Goal: Task Accomplishment & Management: Manage account settings

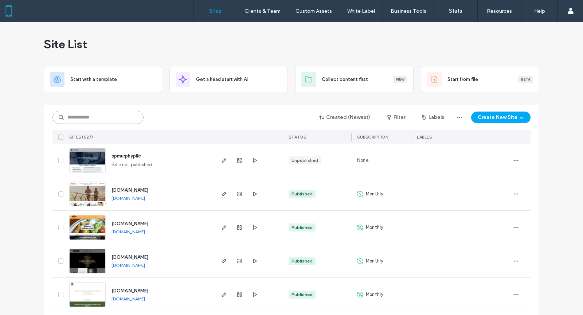
click at [110, 112] on input at bounding box center [97, 117] width 91 height 13
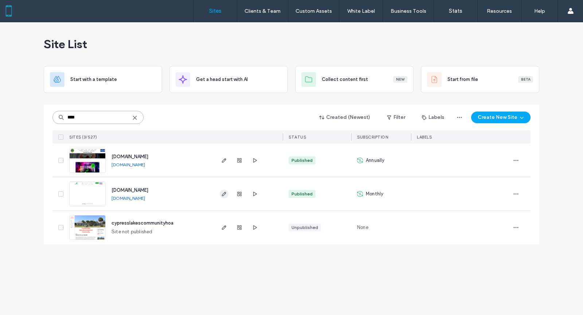
type input "****"
click at [223, 193] on icon "button" at bounding box center [224, 194] width 6 height 6
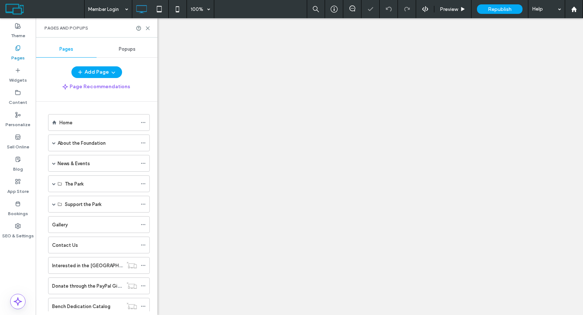
click at [148, 28] on use at bounding box center [147, 28] width 3 height 3
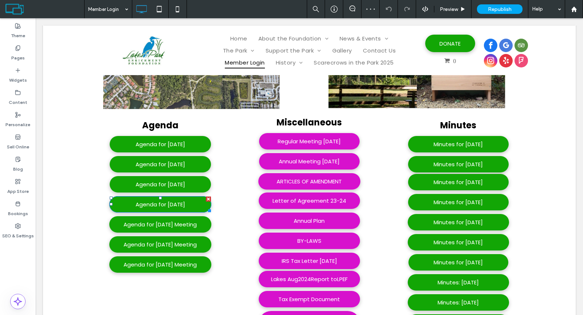
scroll to position [259, 0]
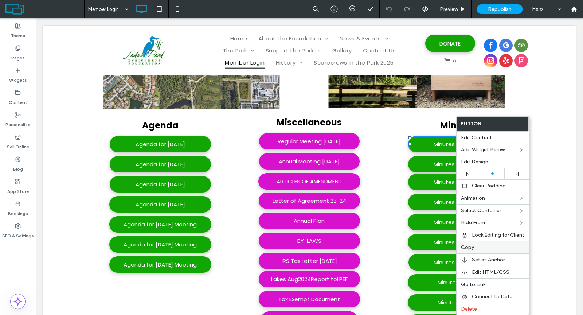
click at [497, 241] on div "Copy" at bounding box center [492, 247] width 72 height 12
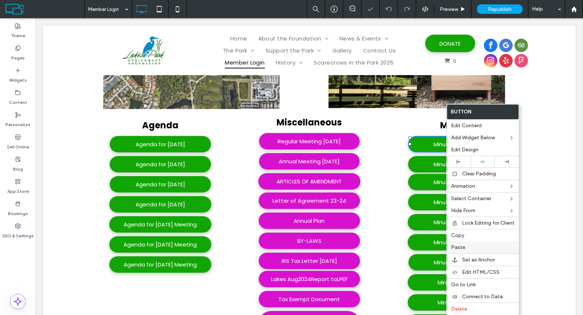
click at [470, 244] on label "Paste" at bounding box center [482, 247] width 63 height 6
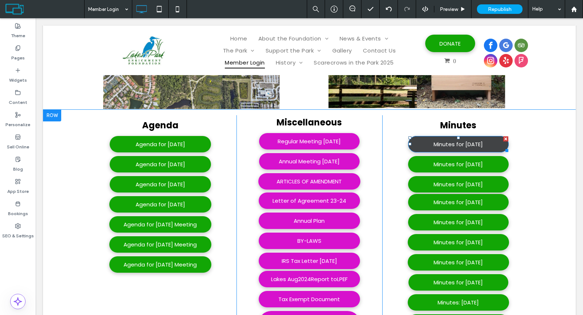
click at [460, 144] on span "Minutes for August 18, 2025" at bounding box center [457, 144] width 49 height 8
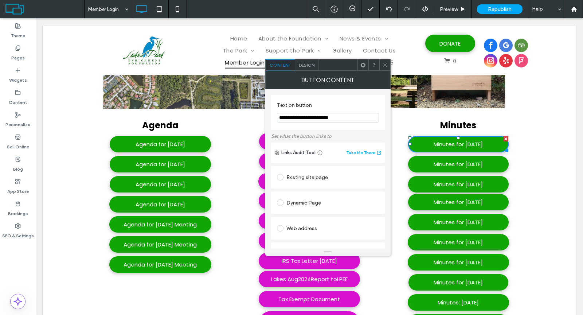
drag, startPoint x: 305, startPoint y: 118, endPoint x: 321, endPoint y: 118, distance: 16.4
click at [321, 118] on input "**********" at bounding box center [328, 117] width 102 height 9
click at [335, 117] on input "**********" at bounding box center [328, 117] width 102 height 9
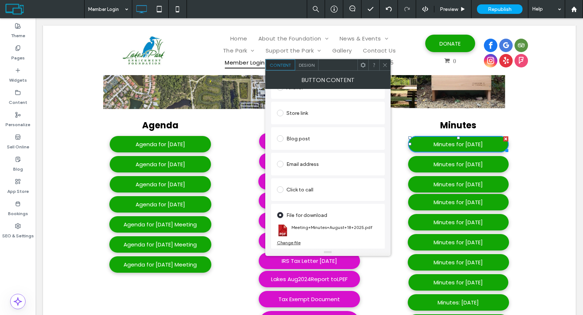
type input "**********"
click at [294, 241] on div "Change file" at bounding box center [289, 242] width 24 height 5
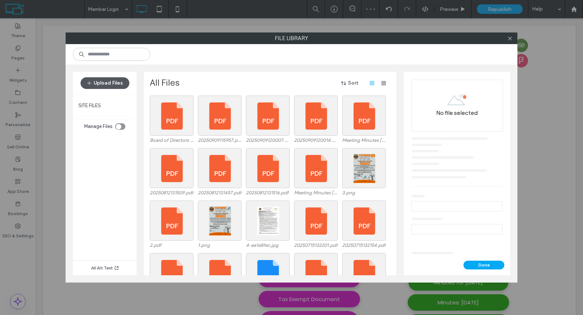
click at [113, 85] on button "Upload Files" at bounding box center [105, 83] width 49 height 12
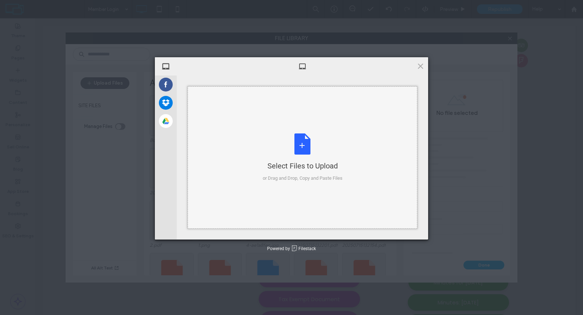
click at [303, 140] on div "Select Files to Upload or Drag and Drop, Copy and Paste Files" at bounding box center [303, 157] width 80 height 48
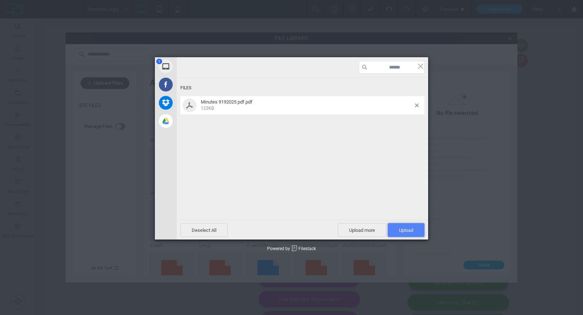
click at [409, 228] on span "Upload 1" at bounding box center [406, 229] width 14 height 5
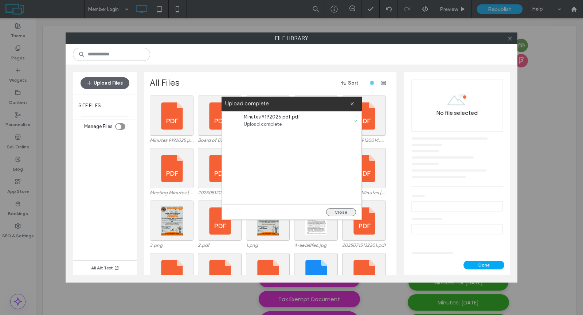
click at [340, 210] on button "Close" at bounding box center [341, 212] width 30 height 8
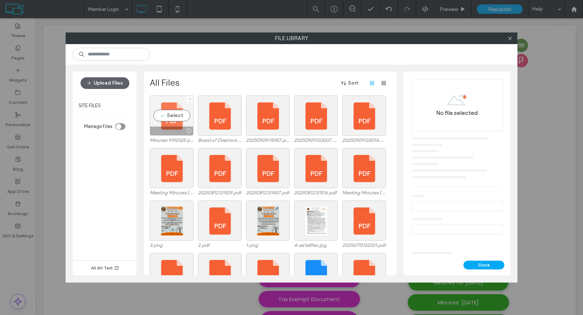
click at [172, 115] on div "Select" at bounding box center [172, 115] width 44 height 40
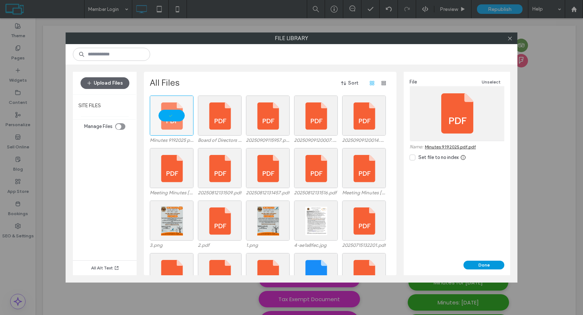
click at [474, 263] on button "Done" at bounding box center [483, 264] width 41 height 9
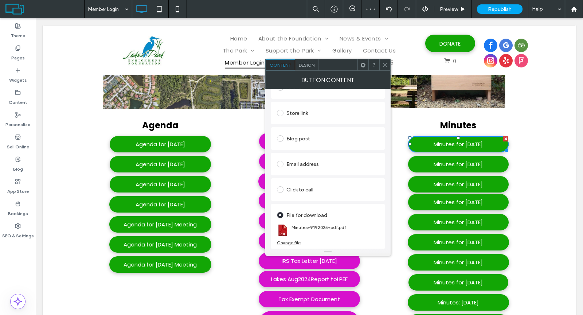
click at [382, 66] on icon at bounding box center [384, 64] width 5 height 5
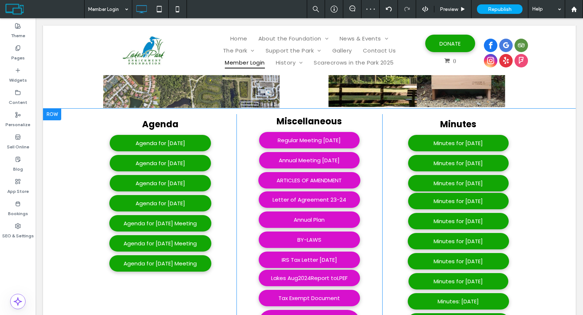
scroll to position [260, 0]
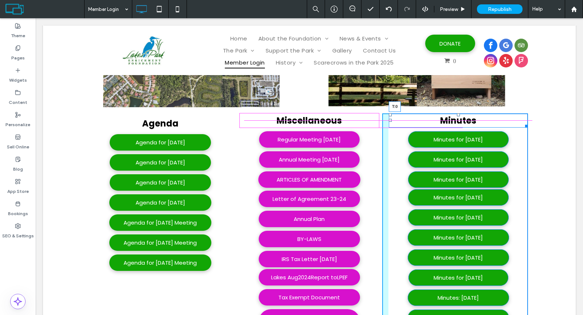
drag, startPoint x: 455, startPoint y: 117, endPoint x: 491, endPoint y: 132, distance: 39.0
click at [457, 114] on div at bounding box center [458, 114] width 3 height 3
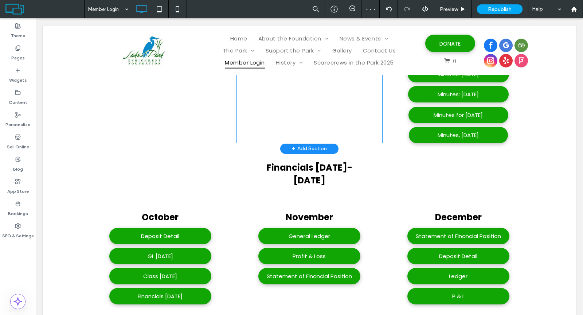
scroll to position [595, 0]
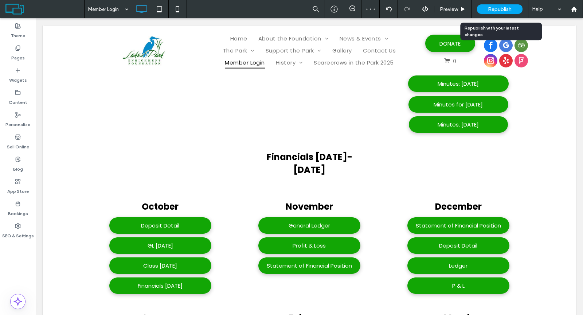
click at [488, 7] on span "Republish" at bounding box center [500, 9] width 24 height 6
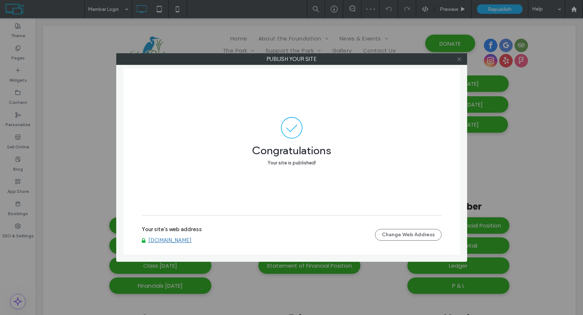
click at [459, 59] on use at bounding box center [459, 59] width 4 height 4
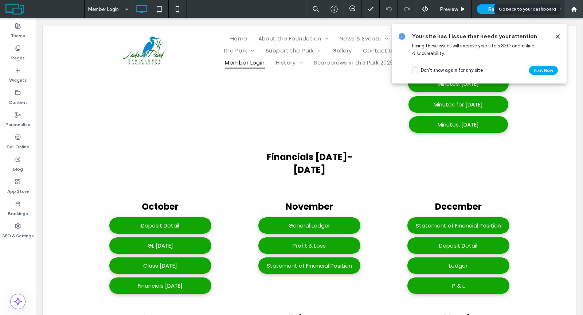
click at [575, 11] on use at bounding box center [573, 8] width 5 height 5
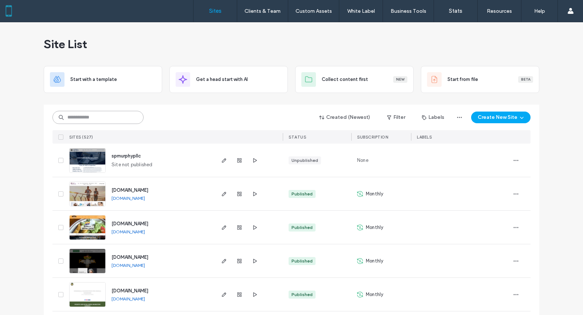
click at [129, 115] on input at bounding box center [97, 117] width 91 height 13
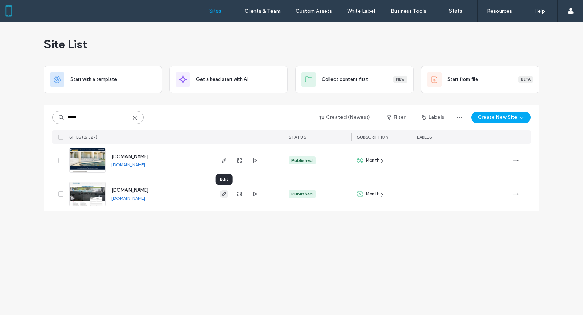
type input "*****"
click at [225, 195] on icon "button" at bounding box center [224, 194] width 6 height 6
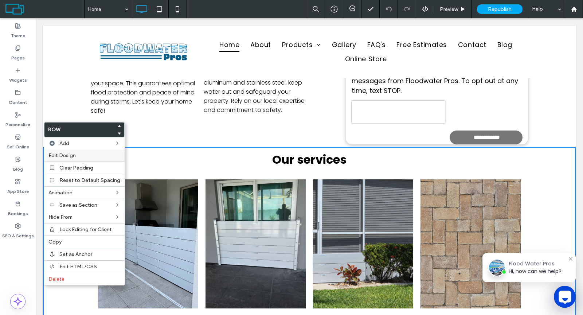
scroll to position [412, 0]
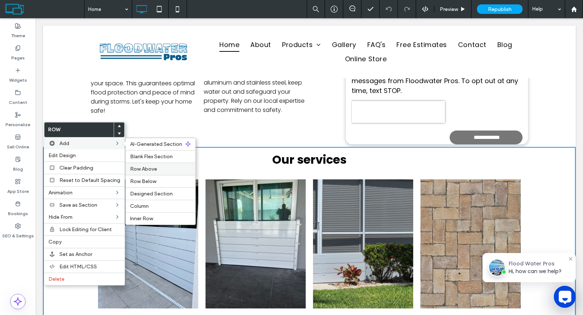
click at [152, 166] on span "Row Above" at bounding box center [143, 169] width 27 height 6
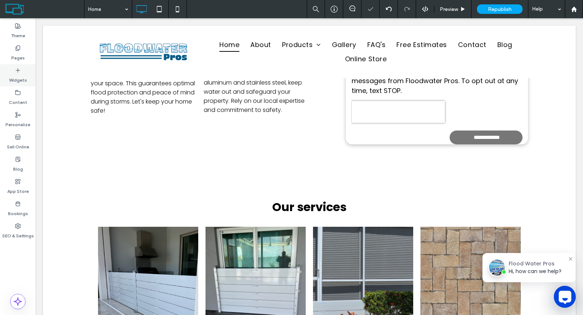
click at [15, 75] on label "Widgets" at bounding box center [18, 78] width 18 height 10
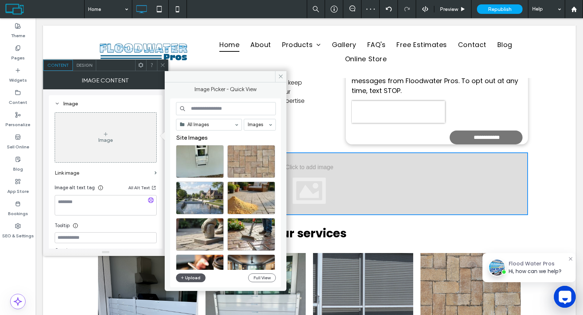
click at [192, 276] on button "Upload" at bounding box center [191, 277] width 30 height 9
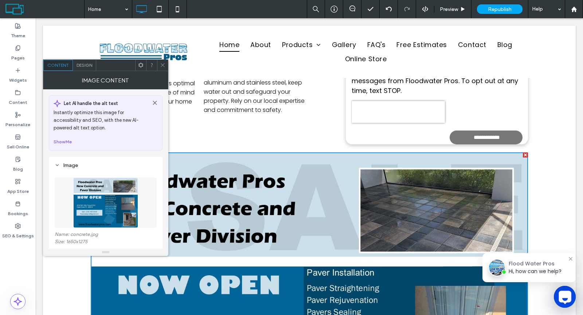
click at [162, 64] on use at bounding box center [163, 65] width 4 height 4
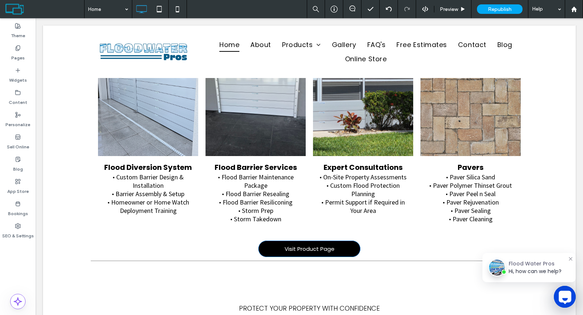
scroll to position [1177, 0]
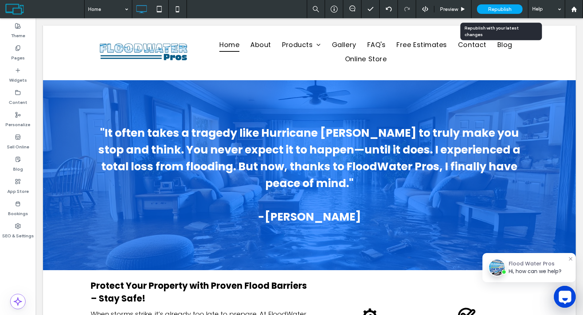
click at [491, 10] on span "Republish" at bounding box center [500, 9] width 24 height 6
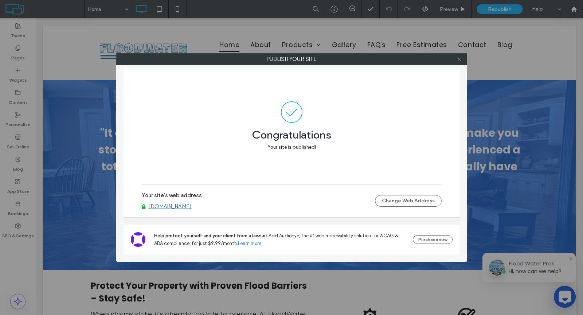
click at [460, 60] on icon at bounding box center [458, 58] width 5 height 5
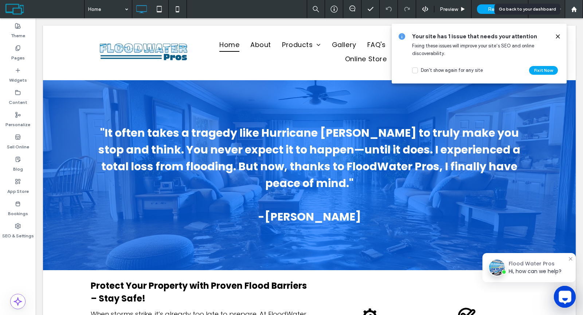
click at [574, 10] on use at bounding box center [573, 8] width 5 height 5
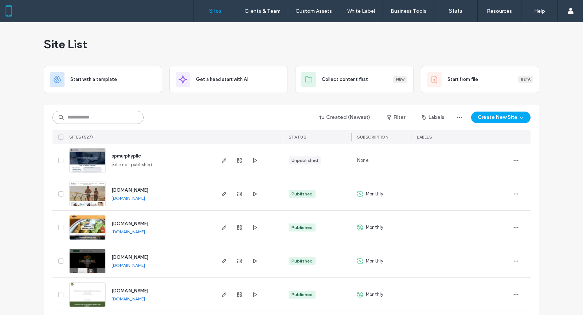
click at [113, 115] on input at bounding box center [97, 117] width 91 height 13
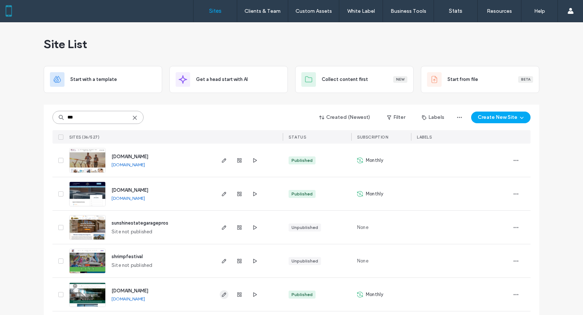
type input "***"
click at [222, 295] on use "button" at bounding box center [224, 294] width 4 height 4
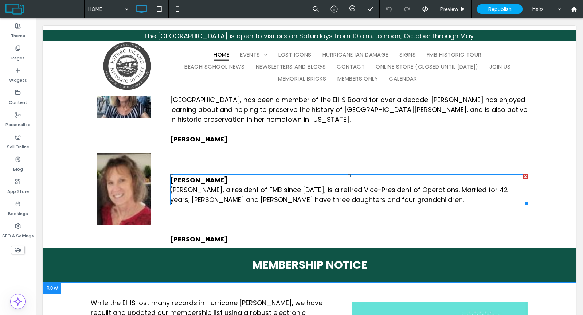
scroll to position [1971, 0]
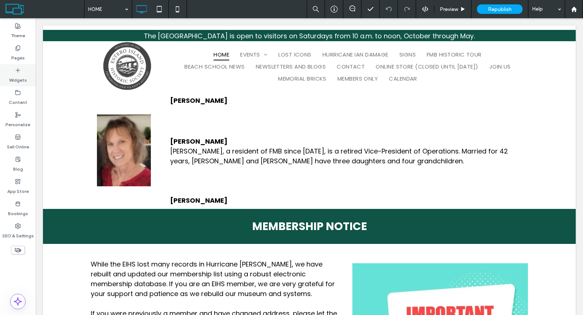
click at [21, 74] on label "Widgets" at bounding box center [18, 78] width 18 height 10
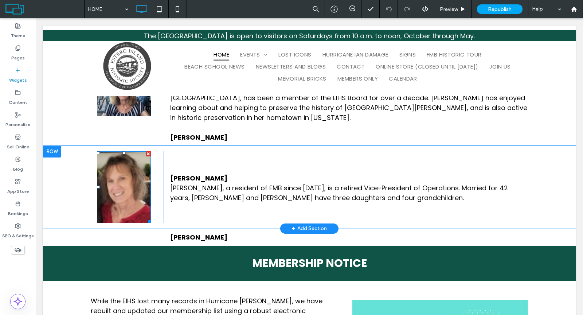
scroll to position [1902, 0]
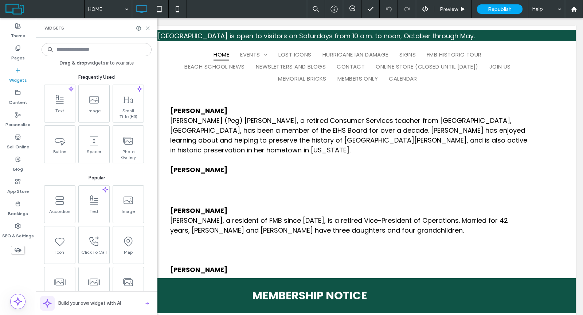
drag, startPoint x: 149, startPoint y: 27, endPoint x: 112, endPoint y: 7, distance: 41.9
click at [149, 27] on icon at bounding box center [147, 27] width 5 height 5
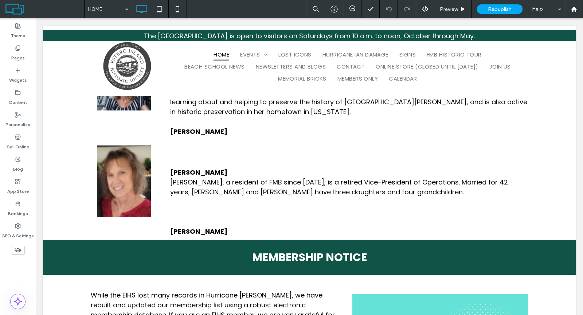
scroll to position [2010, 0]
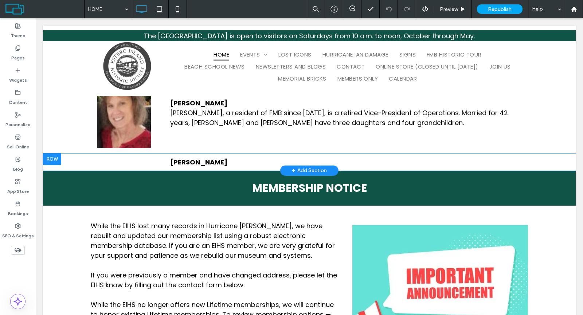
click at [54, 153] on div at bounding box center [52, 159] width 18 height 12
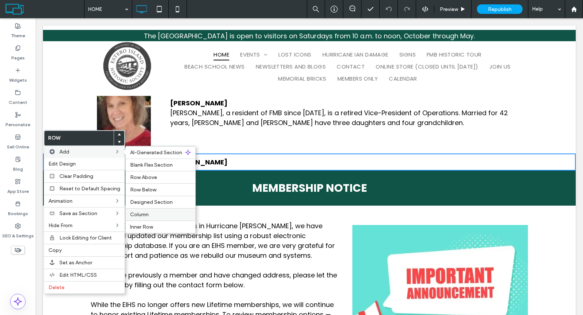
click at [154, 211] on label "Column" at bounding box center [160, 214] width 61 height 6
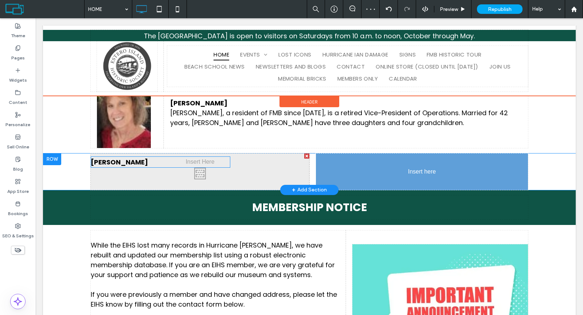
drag, startPoint x: 162, startPoint y: 137, endPoint x: 352, endPoint y: 142, distance: 190.6
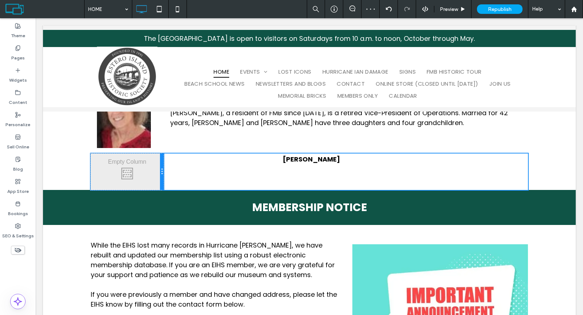
drag, startPoint x: 302, startPoint y: 149, endPoint x: 167, endPoint y: 147, distance: 135.2
click at [167, 153] on div "Click To Paste Click To Paste Click To Paste Jessica Titus" at bounding box center [309, 171] width 437 height 36
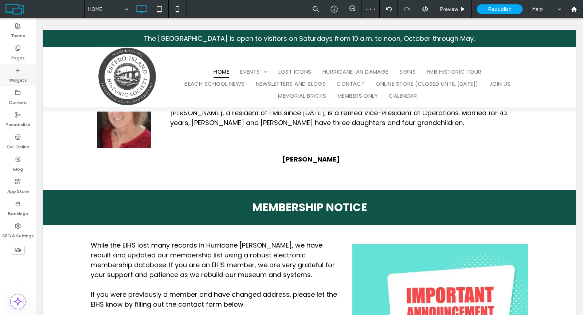
click at [18, 71] on use at bounding box center [18, 70] width 4 height 4
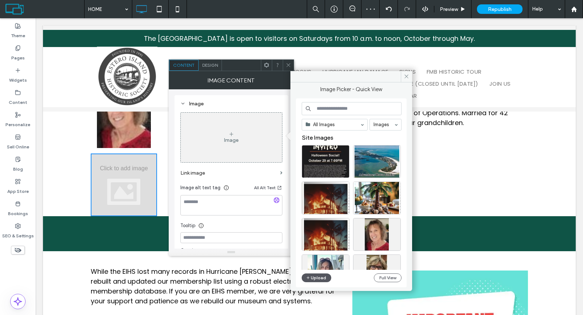
click at [317, 276] on button "Upload" at bounding box center [317, 277] width 30 height 9
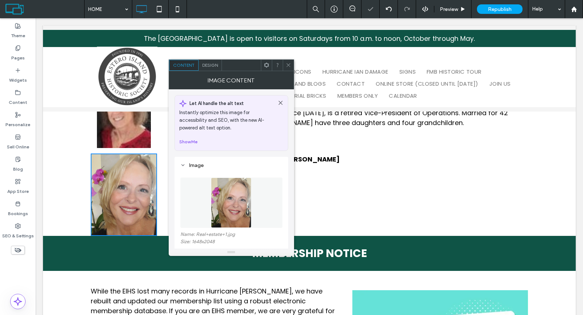
click at [290, 64] on icon at bounding box center [288, 64] width 5 height 5
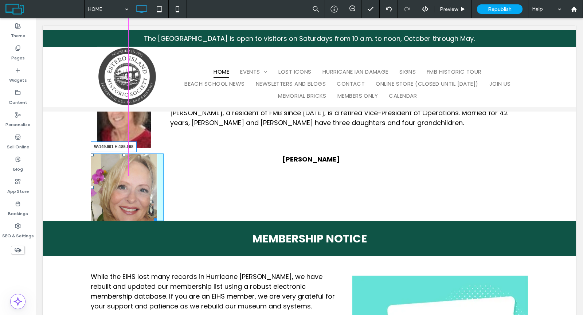
drag, startPoint x: 150, startPoint y: 208, endPoint x: 168, endPoint y: 214, distance: 18.7
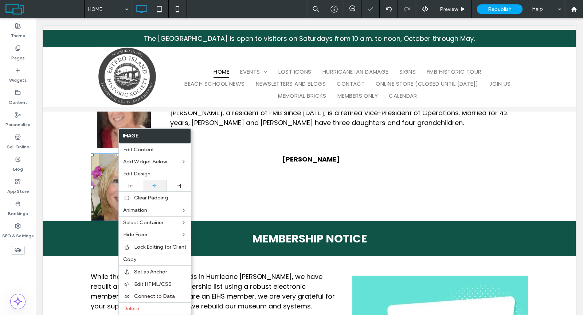
click at [153, 183] on icon at bounding box center [154, 185] width 5 height 5
click at [156, 118] on div "Click To Paste" at bounding box center [127, 112] width 73 height 72
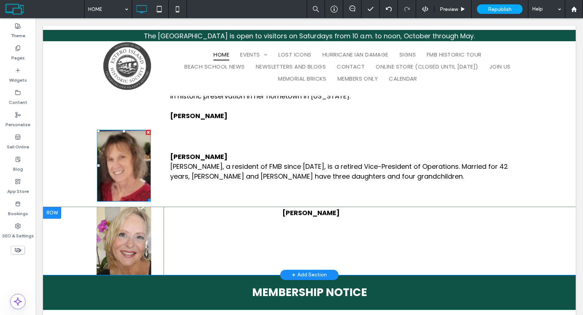
scroll to position [1957, 0]
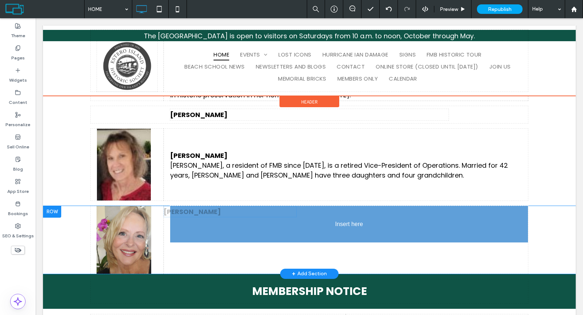
drag, startPoint x: 293, startPoint y: 189, endPoint x: 280, endPoint y: 200, distance: 17.1
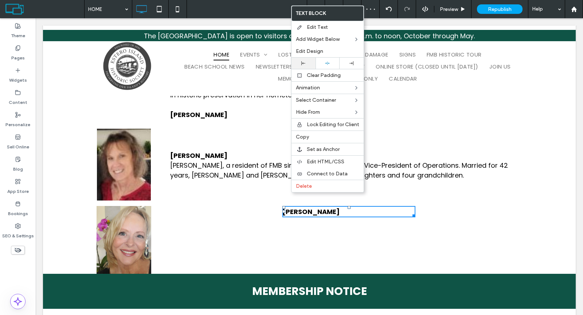
click at [310, 61] on div at bounding box center [303, 63] width 17 height 4
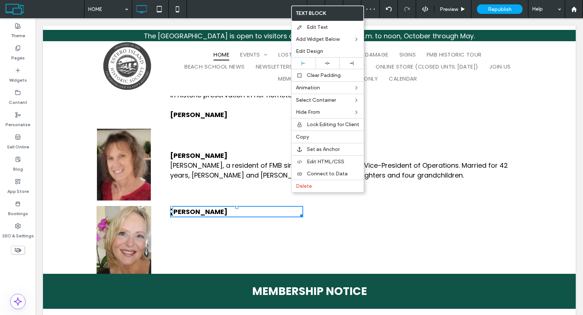
click at [268, 207] on p "Jessica Titus" at bounding box center [236, 212] width 133 height 10
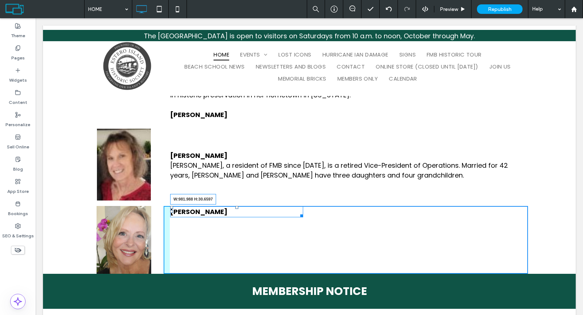
drag, startPoint x: 309, startPoint y: 191, endPoint x: 582, endPoint y: 212, distance: 274.8
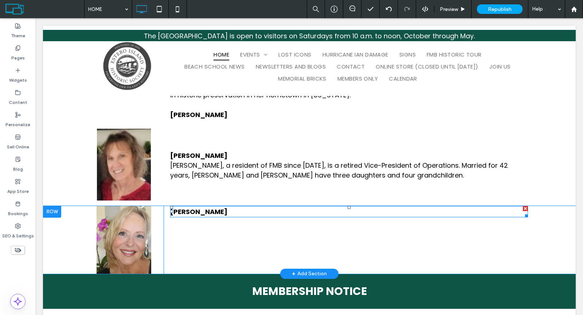
click at [228, 207] on p "Jessica Titus" at bounding box center [349, 212] width 358 height 10
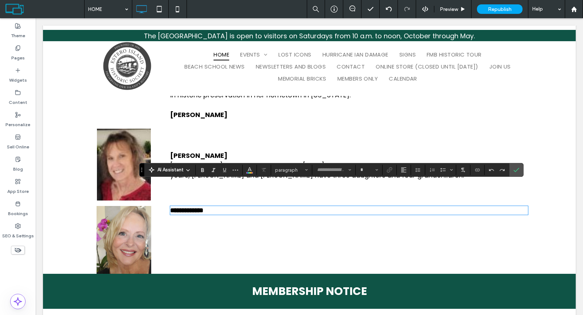
type input "*******"
type input "**"
click at [221, 207] on p "**********" at bounding box center [349, 210] width 358 height 7
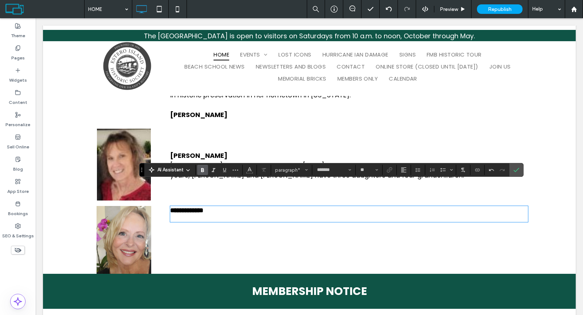
click at [202, 171] on icon "Bold" at bounding box center [203, 170] width 6 height 6
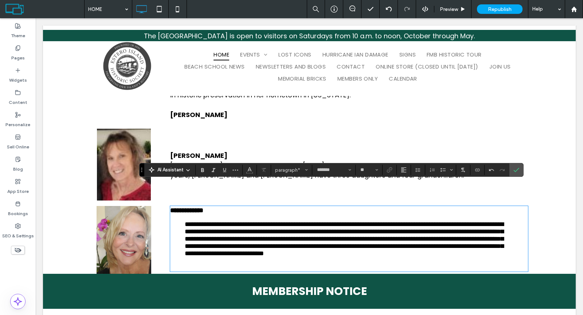
scroll to position [0, 0]
click at [185, 221] on span "**********" at bounding box center [344, 239] width 319 height 36
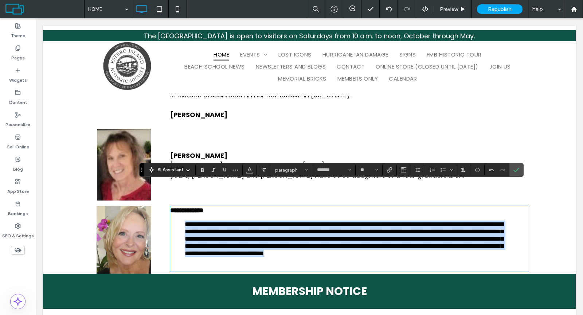
drag, startPoint x: 181, startPoint y: 204, endPoint x: 417, endPoint y: 251, distance: 240.5
click at [418, 251] on blockquote "**********" at bounding box center [349, 238] width 329 height 36
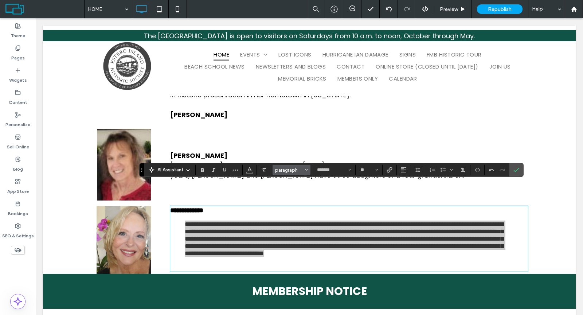
click at [287, 169] on span "paragraph" at bounding box center [289, 169] width 28 height 5
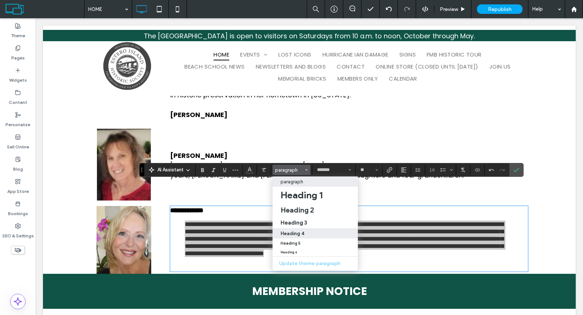
click at [293, 230] on label "Heading 4" at bounding box center [314, 233] width 85 height 10
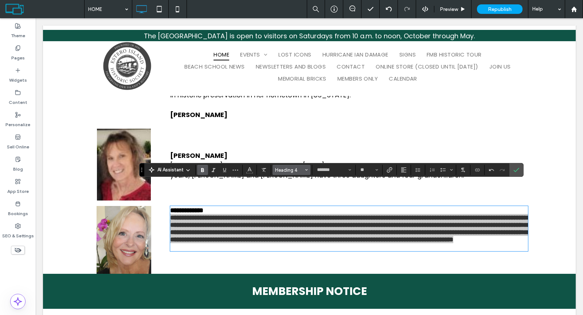
click at [288, 167] on span "Heading 4" at bounding box center [289, 169] width 28 height 5
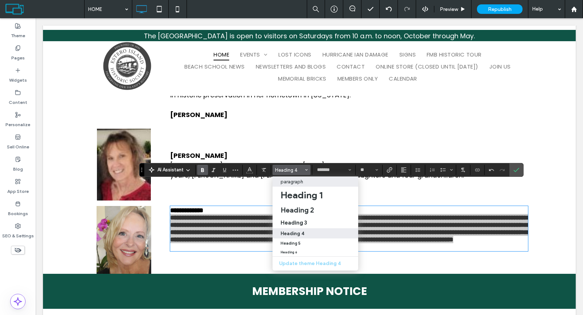
click at [290, 180] on p "paragraph" at bounding box center [291, 181] width 23 height 5
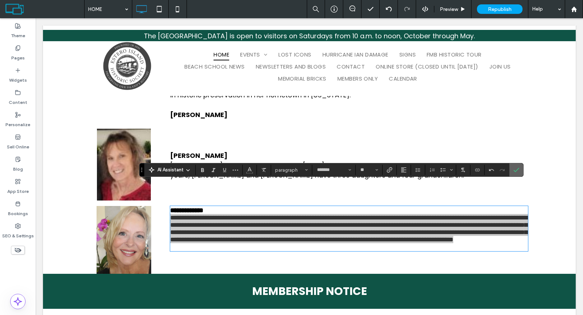
click at [513, 168] on icon "Confirm" at bounding box center [516, 170] width 6 height 6
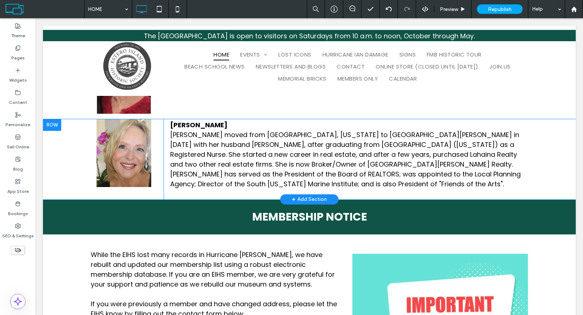
scroll to position [2046, 0]
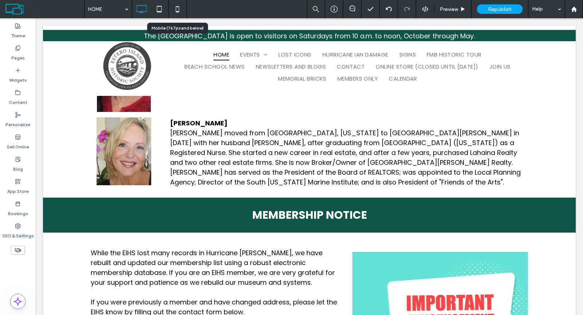
click at [178, 8] on use at bounding box center [177, 9] width 3 height 6
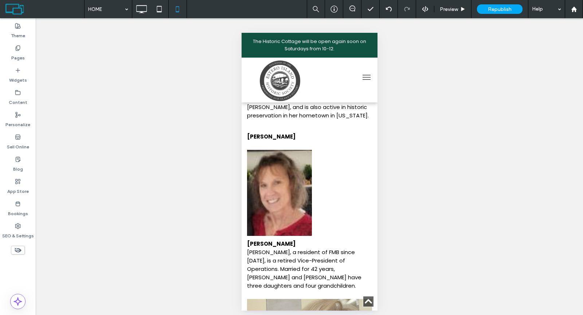
scroll to position [3274, 0]
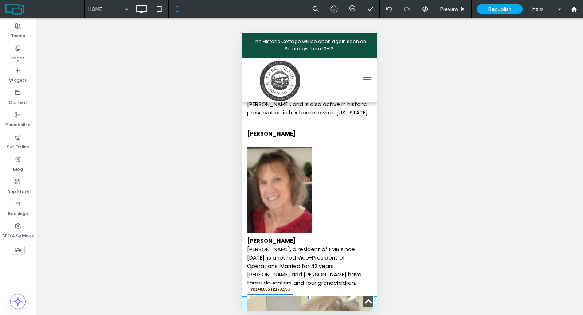
drag, startPoint x: 362, startPoint y: 285, endPoint x: 329, endPoint y: 256, distance: 44.7
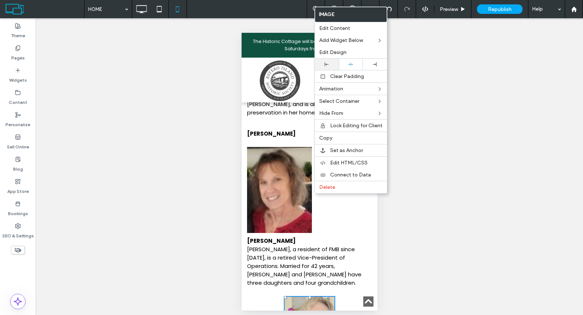
click at [328, 63] on icon at bounding box center [327, 64] width 4 height 4
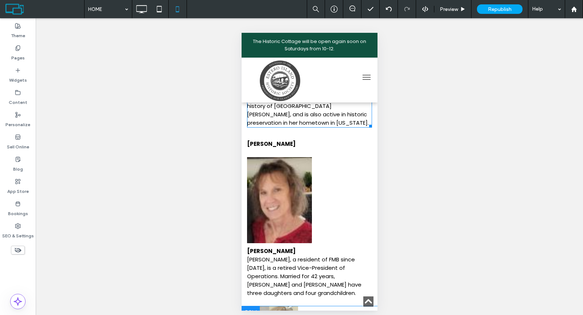
scroll to position [3264, 0]
drag, startPoint x: 296, startPoint y: 213, endPoint x: 561, endPoint y: 257, distance: 268.8
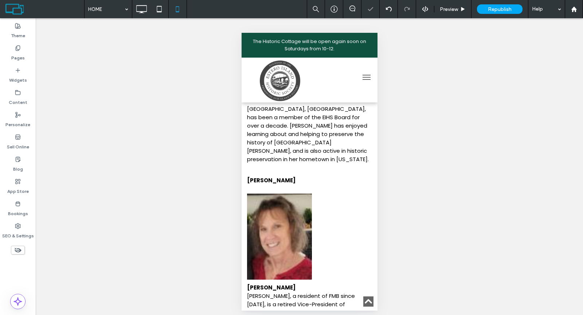
scroll to position [3215, 0]
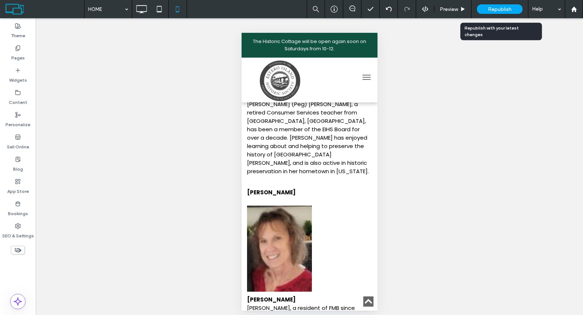
click at [488, 7] on span "Republish" at bounding box center [500, 9] width 24 height 6
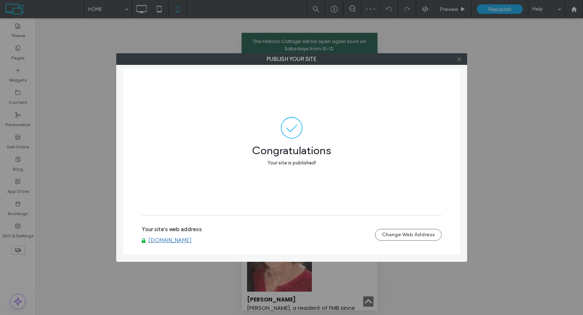
click at [459, 60] on icon at bounding box center [458, 58] width 5 height 5
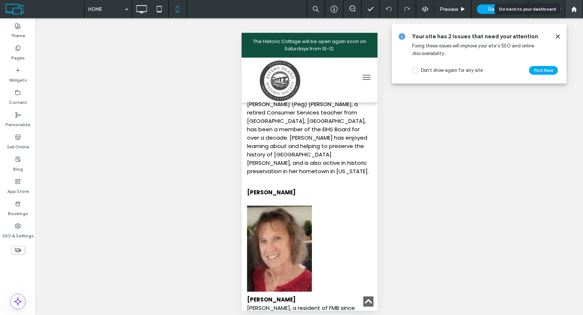
click at [574, 9] on use at bounding box center [573, 8] width 5 height 5
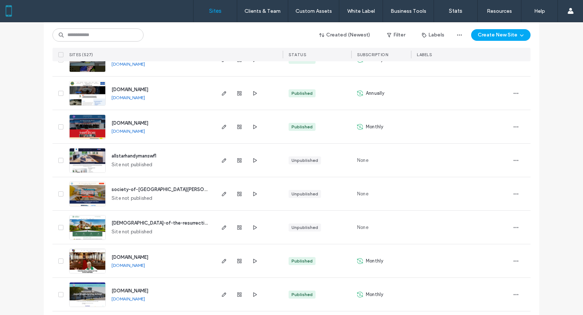
scroll to position [750, 0]
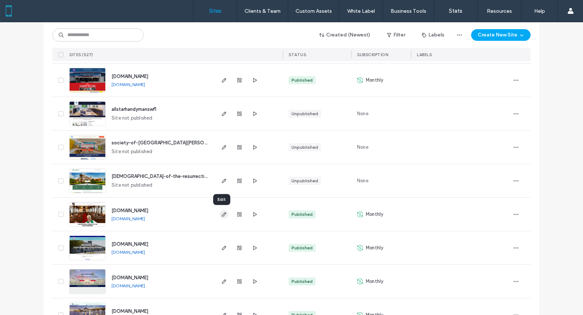
click at [222, 213] on use "button" at bounding box center [224, 214] width 4 height 4
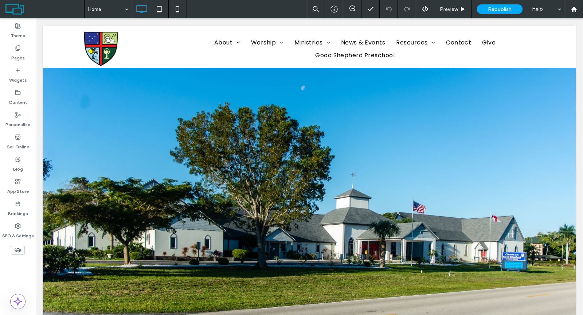
scroll to position [230, 0]
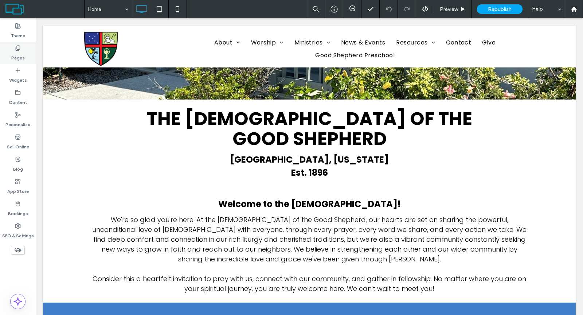
click at [20, 52] on label "Pages" at bounding box center [17, 56] width 13 height 10
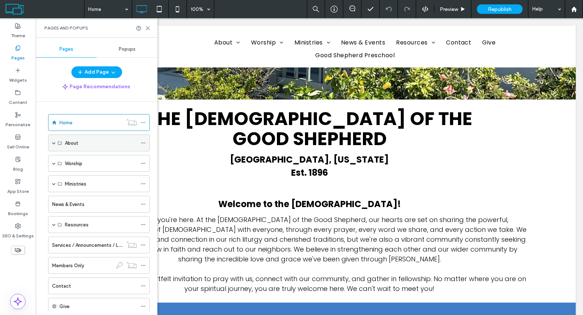
click at [55, 141] on span at bounding box center [54, 143] width 4 height 4
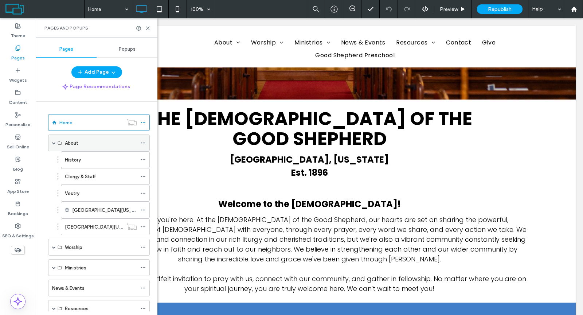
click at [91, 143] on div "About" at bounding box center [101, 143] width 72 height 8
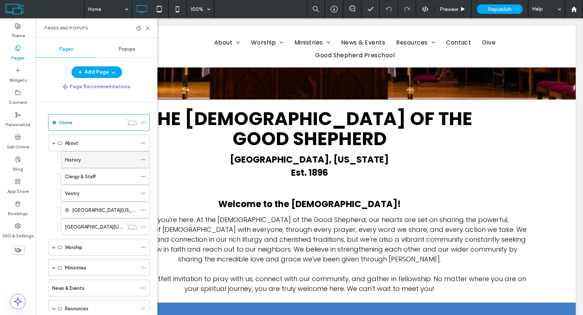
click at [93, 162] on div "History" at bounding box center [101, 160] width 72 height 16
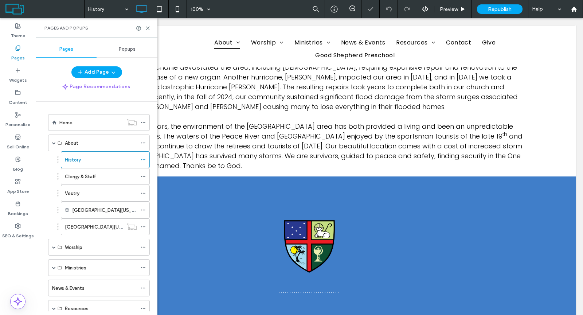
scroll to position [1025, 0]
click at [89, 172] on label "Clergy & Staff" at bounding box center [80, 176] width 31 height 13
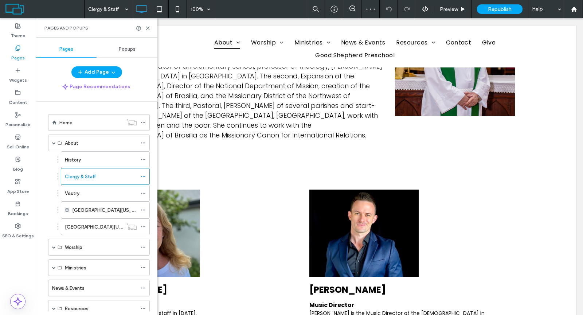
scroll to position [459, 0]
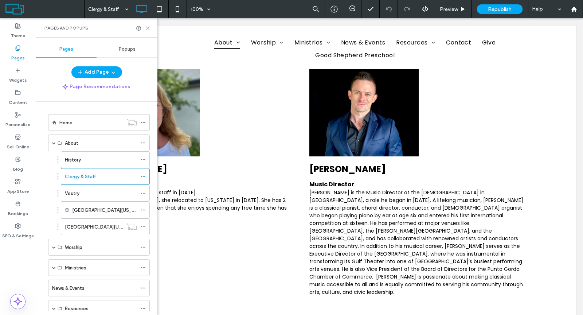
click at [148, 27] on icon at bounding box center [147, 27] width 5 height 5
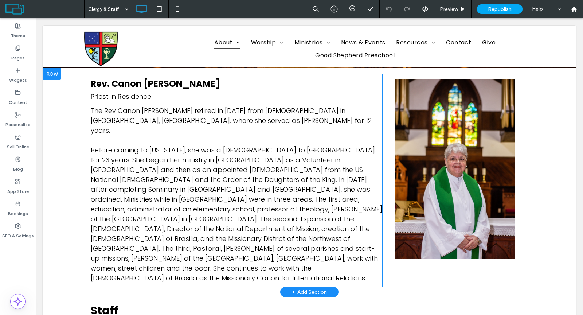
scroll to position [158, 0]
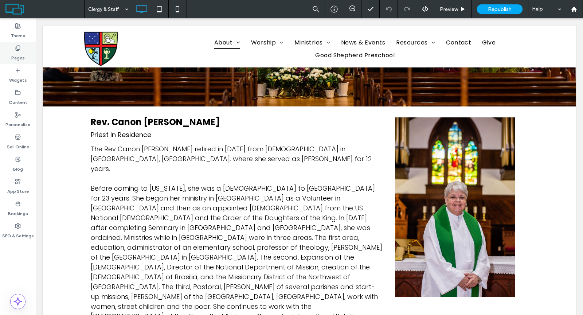
click at [17, 56] on label "Pages" at bounding box center [17, 56] width 13 height 10
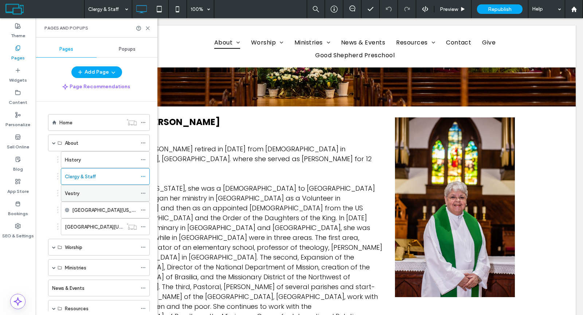
click at [73, 189] on label "Vestry" at bounding box center [72, 193] width 15 height 13
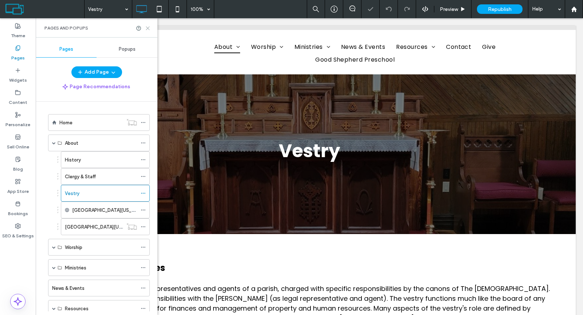
click at [148, 27] on use at bounding box center [147, 28] width 3 height 3
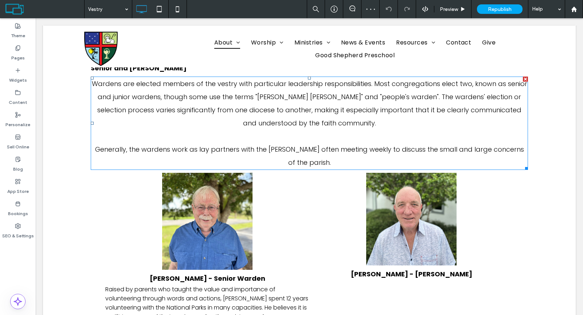
scroll to position [761, 0]
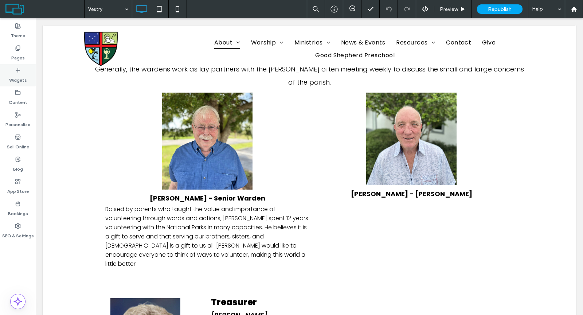
click at [17, 74] on label "Widgets" at bounding box center [18, 78] width 18 height 10
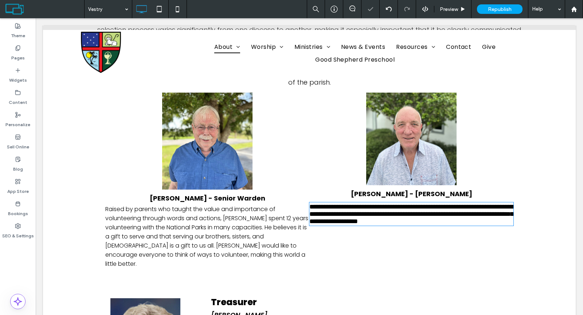
type input "*******"
type input "**"
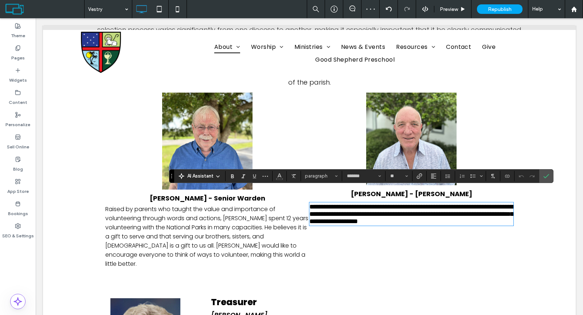
scroll to position [0, 0]
click at [277, 210] on span "Raised by parents who taught the value and importance of volunteering through w…" at bounding box center [206, 236] width 203 height 63
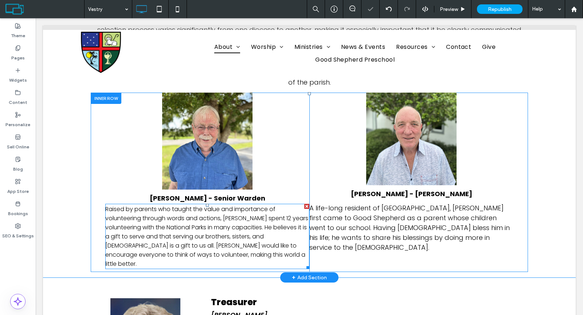
click at [271, 212] on span "Raised by parents who taught the value and importance of volunteering through w…" at bounding box center [206, 236] width 203 height 63
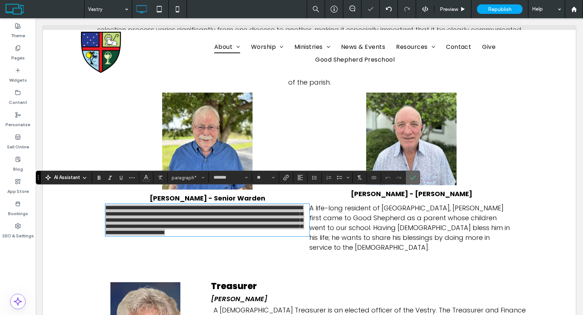
click at [413, 175] on icon "Confirm" at bounding box center [413, 177] width 6 height 6
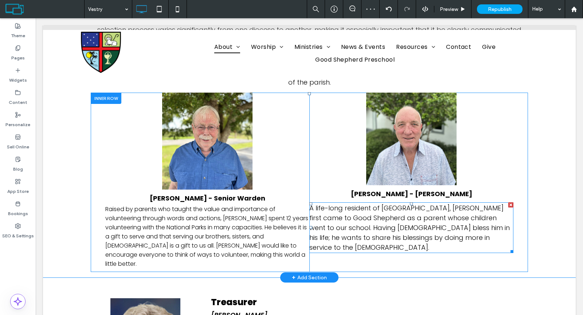
click at [411, 218] on span "A life-long resident of Charlotte County, Randy first came to Good Shepherd as …" at bounding box center [409, 227] width 200 height 48
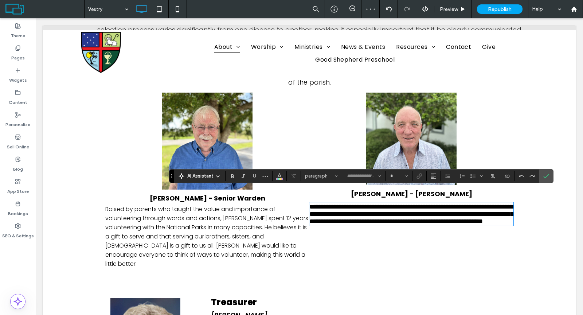
type input "*******"
type input "**"
click at [411, 218] on span "**********" at bounding box center [411, 213] width 204 height 21
click at [392, 175] on input "**" at bounding box center [396, 176] width 14 height 6
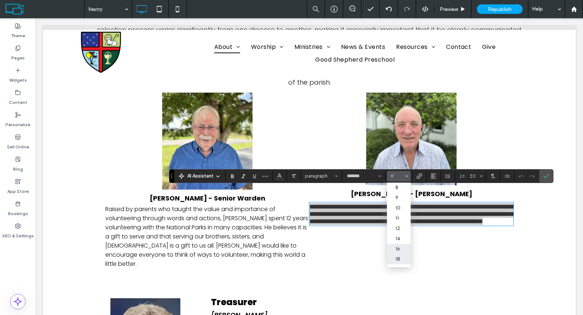
click at [405, 249] on label "16" at bounding box center [398, 249] width 23 height 10
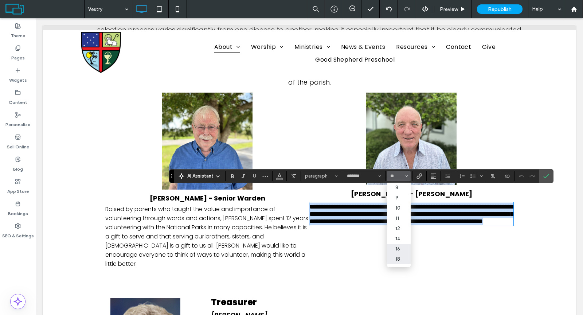
type input "**"
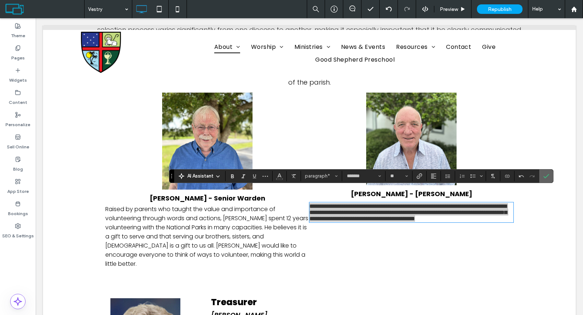
click at [546, 176] on label "Confirm" at bounding box center [546, 175] width 11 height 13
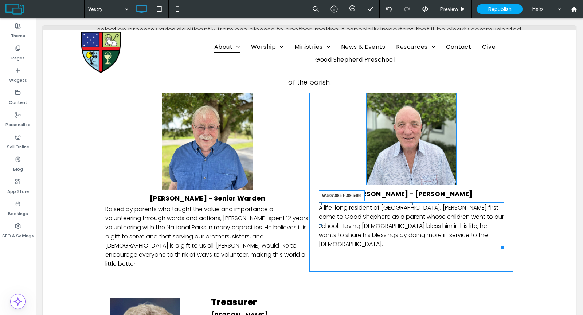
drag, startPoint x: 508, startPoint y: 222, endPoint x: 431, endPoint y: 250, distance: 82.2
click at [499, 244] on div at bounding box center [500, 246] width 5 height 5
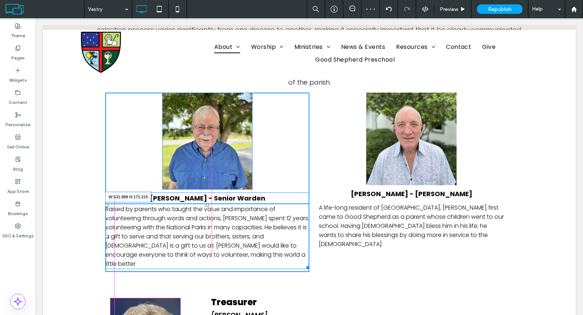
drag, startPoint x: 302, startPoint y: 242, endPoint x: 296, endPoint y: 241, distance: 6.6
click at [296, 241] on div "Raised by parents who taught the value and importance of volunteering through w…" at bounding box center [207, 236] width 204 height 65
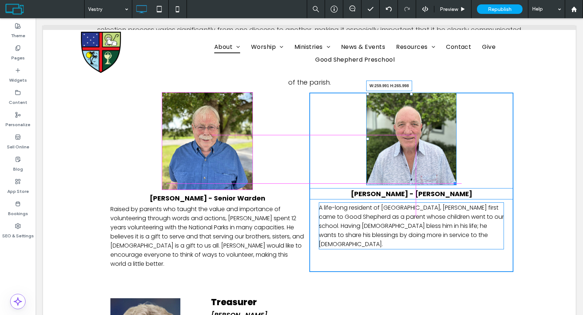
drag, startPoint x: 451, startPoint y: 168, endPoint x: 453, endPoint y: 171, distance: 3.9
click at [453, 180] on div at bounding box center [453, 182] width 5 height 5
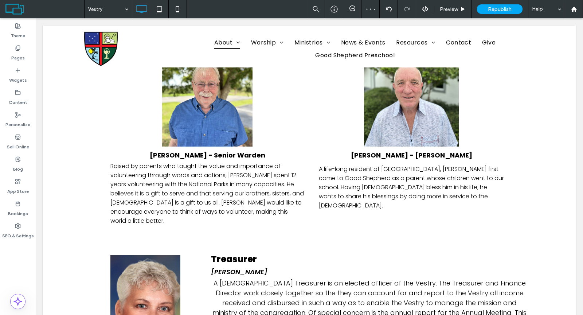
scroll to position [791, 0]
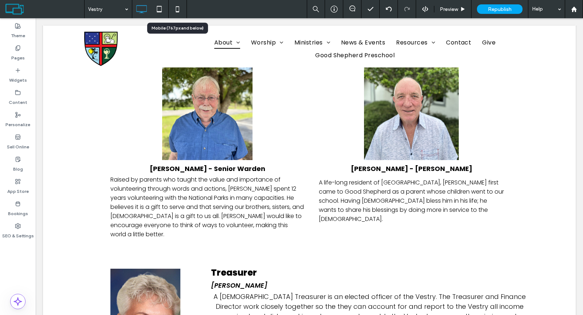
click at [177, 12] on use at bounding box center [177, 9] width 3 height 6
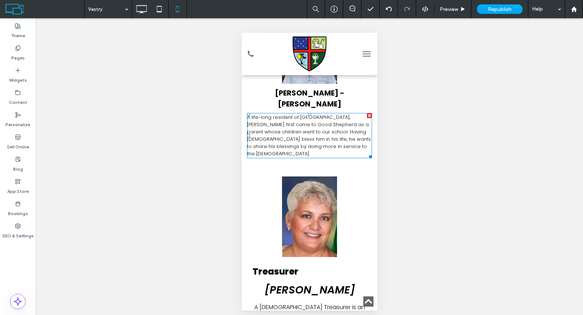
scroll to position [1005, 0]
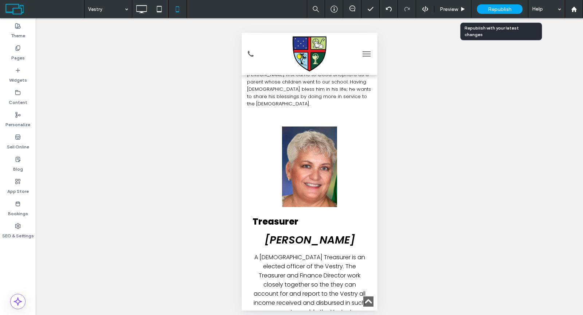
click at [488, 8] on div "Republish" at bounding box center [500, 8] width 46 height 9
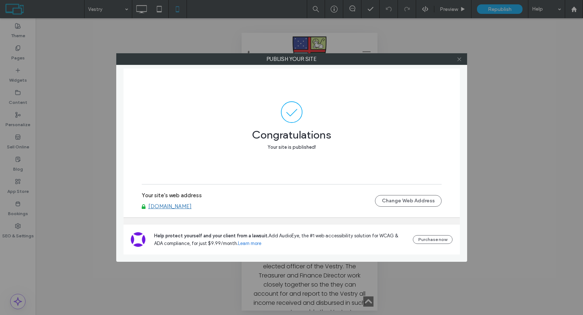
click at [459, 58] on icon at bounding box center [458, 58] width 5 height 5
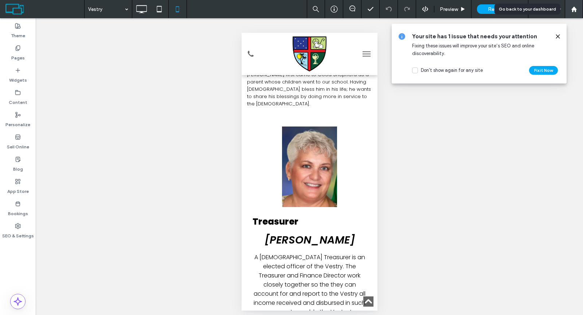
click at [573, 9] on use at bounding box center [573, 8] width 5 height 5
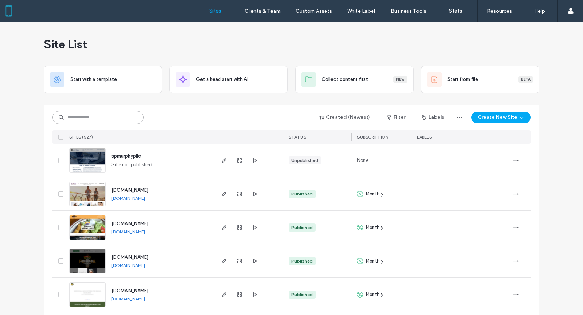
click at [128, 115] on input at bounding box center [97, 117] width 91 height 13
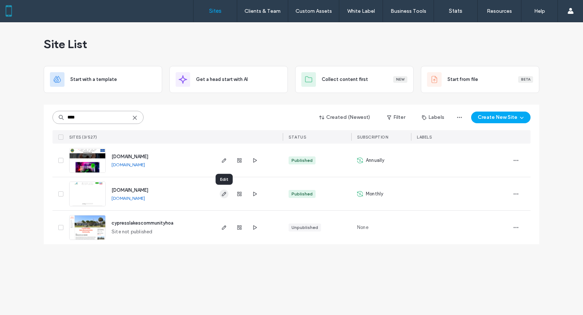
type input "****"
click at [226, 193] on icon "button" at bounding box center [224, 194] width 6 height 6
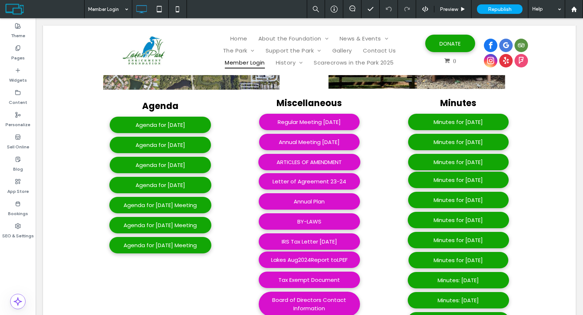
scroll to position [292, 0]
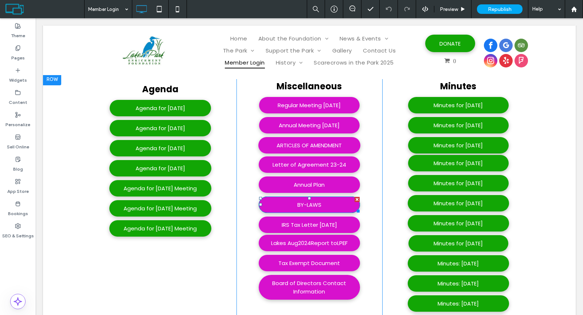
click at [287, 204] on link "BY-LAWS" at bounding box center [309, 204] width 101 height 16
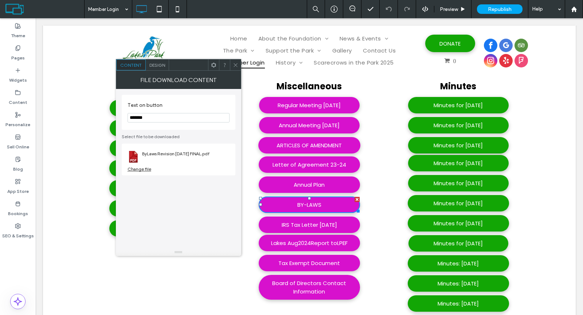
click at [143, 169] on div "Change file" at bounding box center [139, 168] width 24 height 5
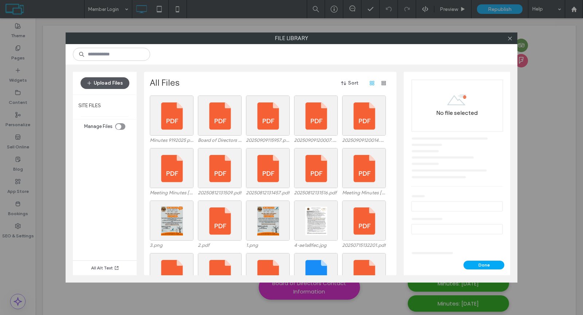
click at [110, 81] on button "Upload Files" at bounding box center [105, 83] width 49 height 12
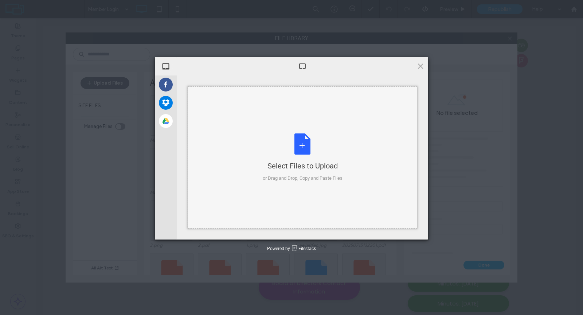
click at [301, 152] on div "Select Files to Upload or Drag and Drop, Copy and Paste Files" at bounding box center [303, 157] width 80 height 48
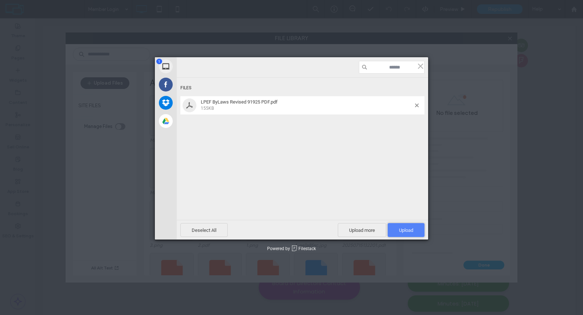
click at [413, 228] on span "Upload 1" at bounding box center [406, 229] width 14 height 5
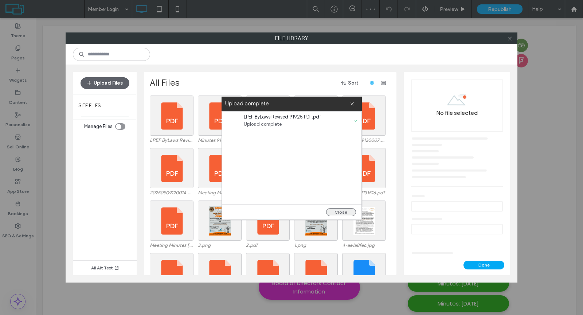
click at [339, 211] on button "Close" at bounding box center [341, 212] width 30 height 8
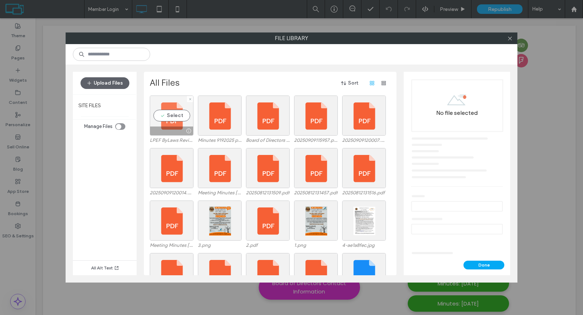
click at [173, 116] on div "Select" at bounding box center [172, 115] width 44 height 40
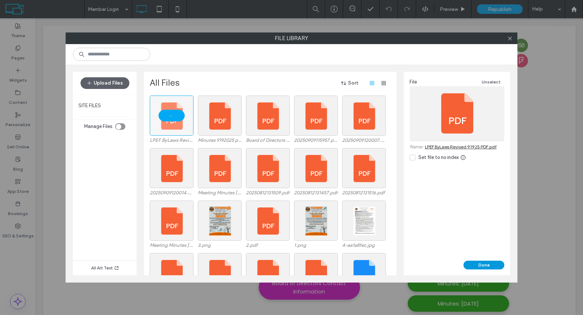
click at [476, 265] on button "Done" at bounding box center [483, 264] width 41 height 9
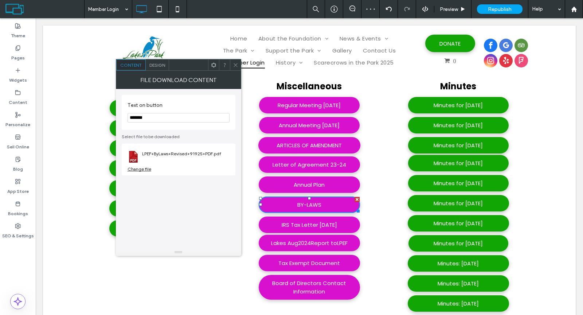
click at [238, 63] on icon at bounding box center [235, 64] width 5 height 5
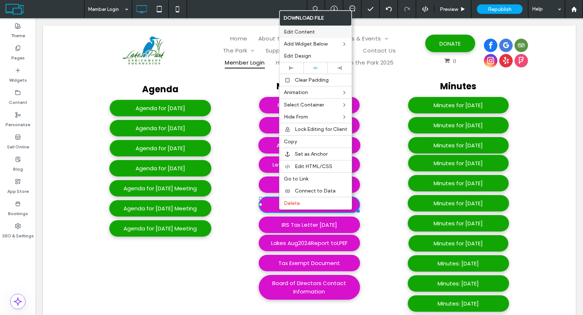
click at [310, 34] on span "Edit Content" at bounding box center [299, 32] width 31 height 6
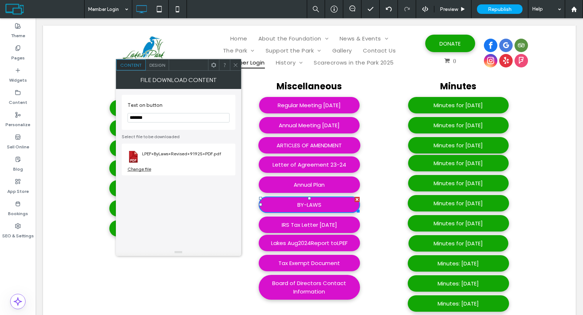
click at [232, 63] on div at bounding box center [235, 64] width 11 height 11
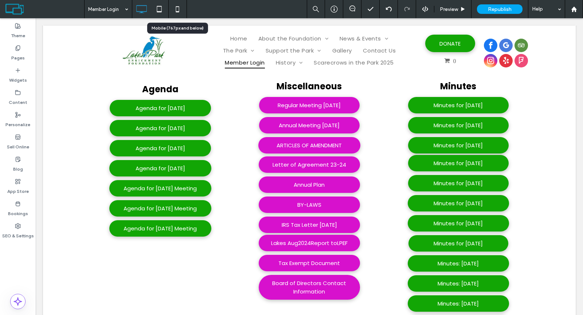
click at [175, 6] on icon at bounding box center [177, 9] width 15 height 15
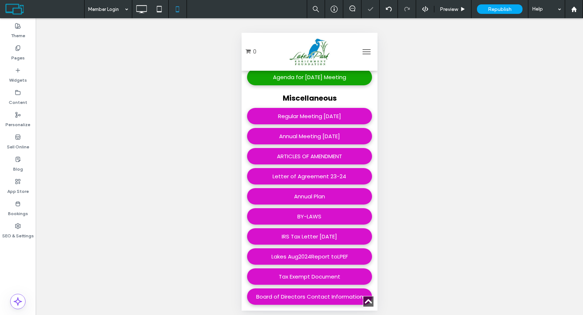
scroll to position [575, 0]
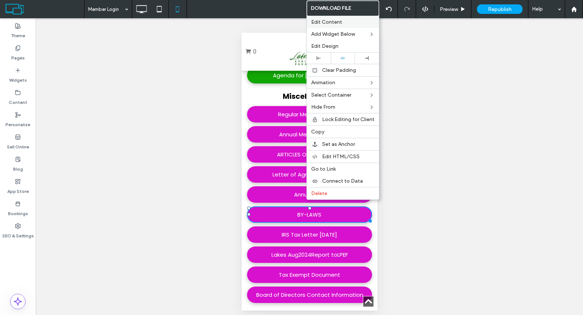
click at [336, 23] on span "Edit Content" at bounding box center [326, 22] width 31 height 6
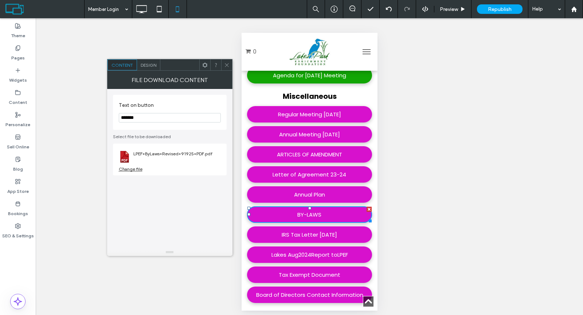
click at [227, 67] on icon at bounding box center [226, 64] width 5 height 5
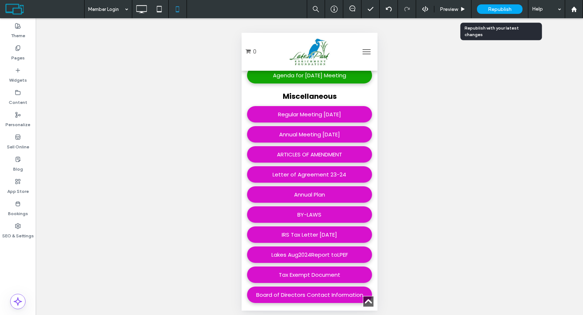
click at [496, 8] on span "Republish" at bounding box center [500, 9] width 24 height 6
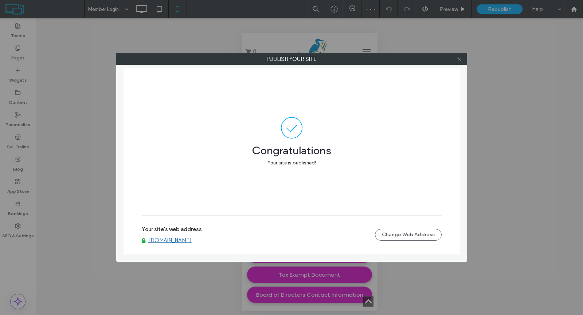
click at [460, 60] on icon at bounding box center [458, 58] width 5 height 5
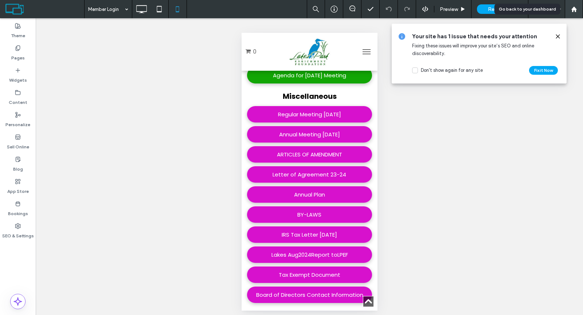
click at [573, 9] on use at bounding box center [573, 8] width 5 height 5
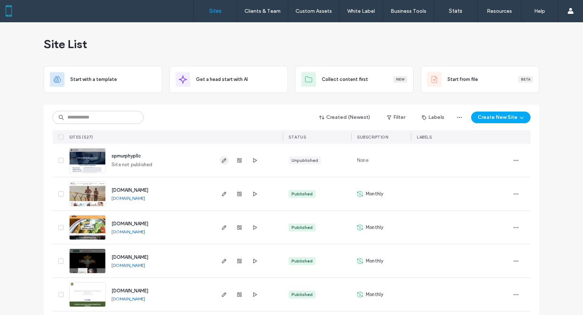
click at [222, 160] on use "button" at bounding box center [224, 160] width 4 height 4
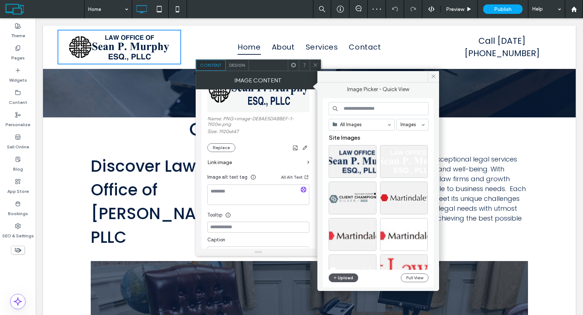
click at [342, 277] on button "Upload" at bounding box center [344, 277] width 30 height 9
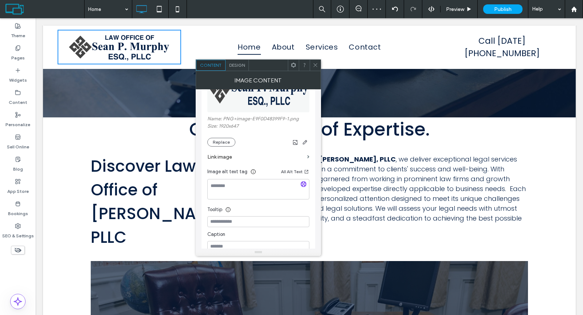
click at [315, 64] on icon at bounding box center [315, 64] width 5 height 5
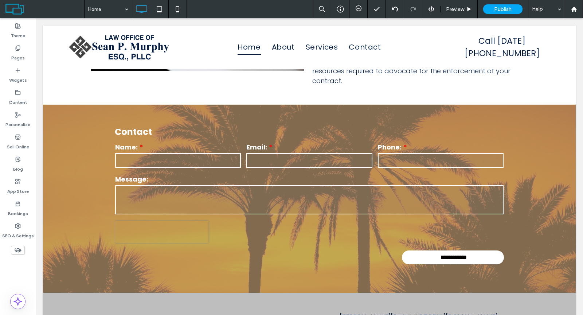
scroll to position [1129, 0]
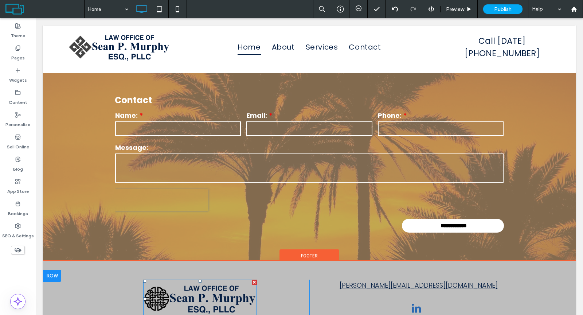
click at [199, 279] on img at bounding box center [200, 298] width 114 height 38
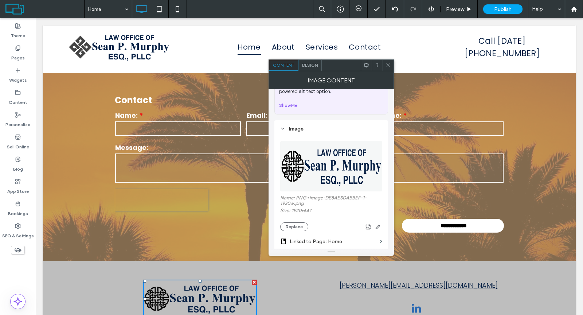
scroll to position [76, 0]
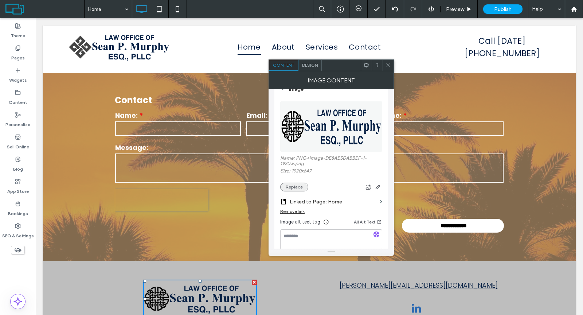
click at [294, 185] on button "Replace" at bounding box center [294, 187] width 28 height 9
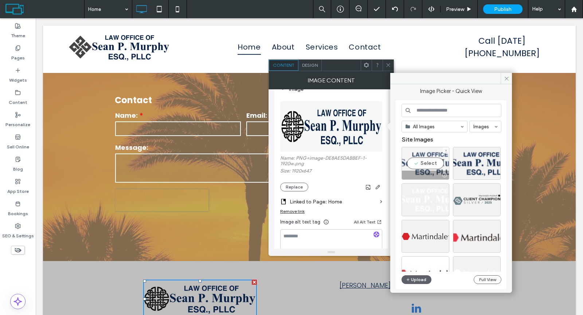
click at [426, 160] on div "Select" at bounding box center [425, 163] width 48 height 33
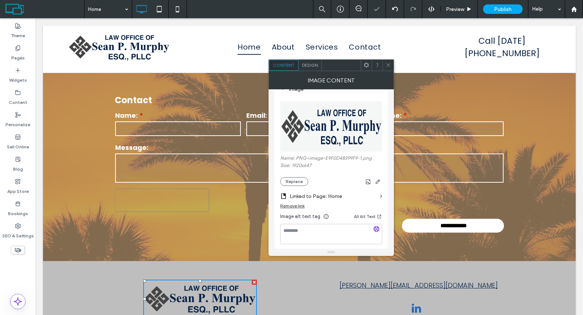
click at [388, 62] on icon at bounding box center [387, 64] width 5 height 5
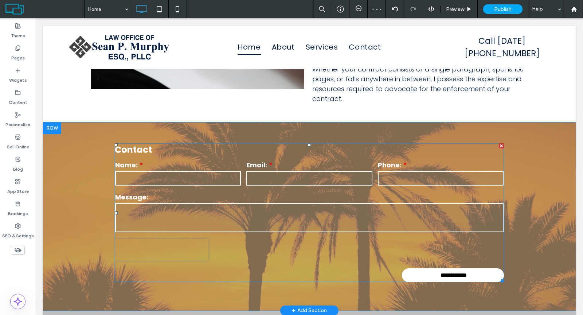
scroll to position [1005, 0]
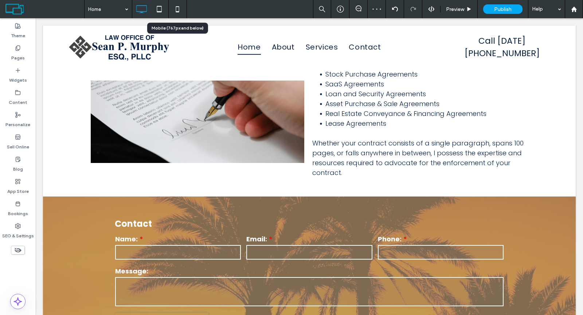
click at [177, 9] on icon at bounding box center [177, 9] width 15 height 15
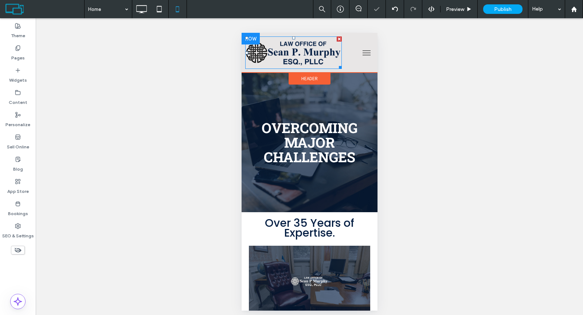
scroll to position [0, 0]
click at [272, 56] on img at bounding box center [293, 52] width 97 height 32
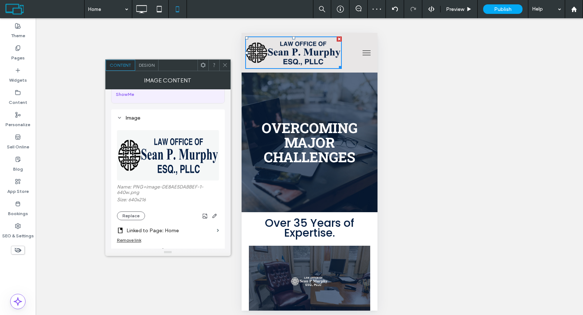
scroll to position [54, 0]
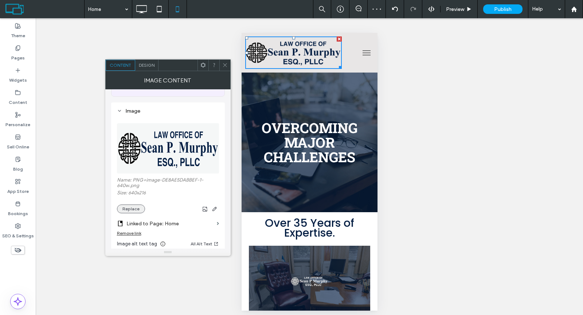
click at [132, 207] on button "Replace" at bounding box center [131, 208] width 28 height 9
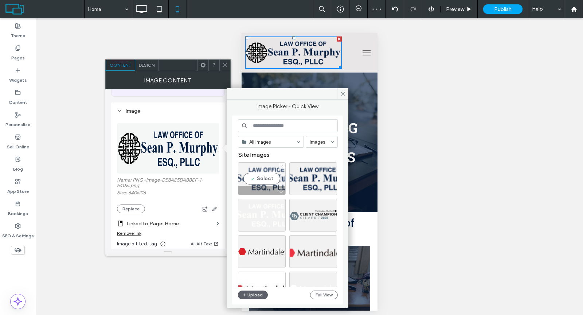
click at [258, 177] on div "Select" at bounding box center [262, 178] width 48 height 33
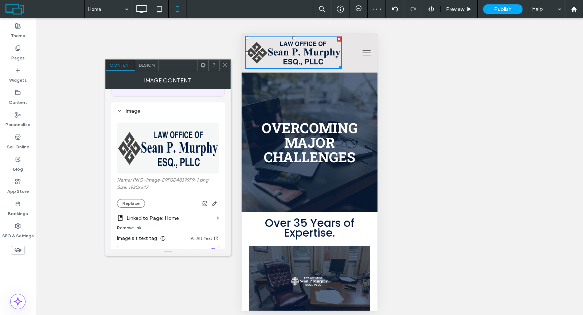
click at [223, 63] on icon at bounding box center [224, 64] width 5 height 5
